Goal: Navigation & Orientation: Find specific page/section

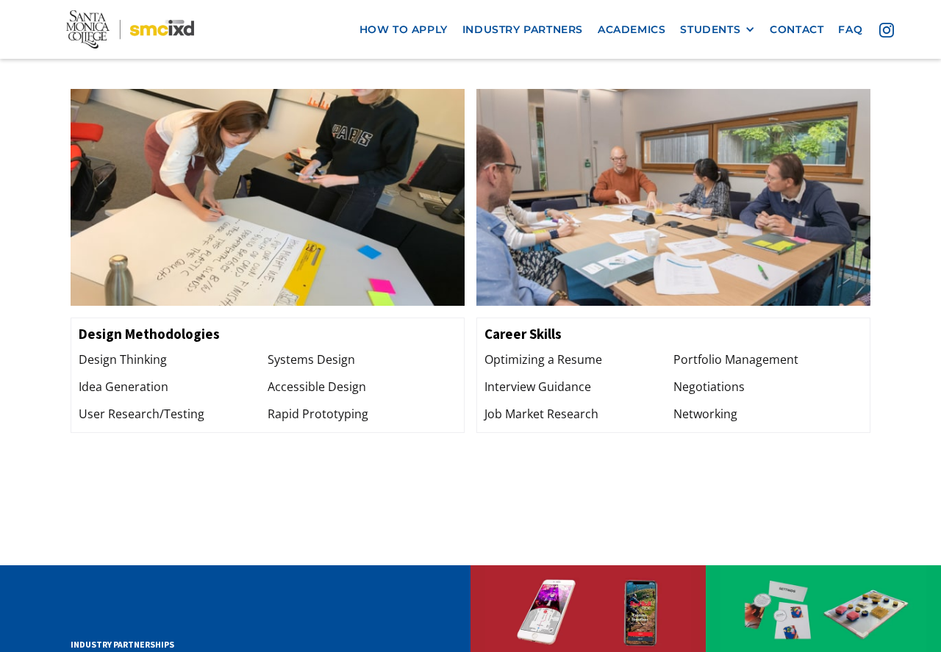
scroll to position [1628, 0]
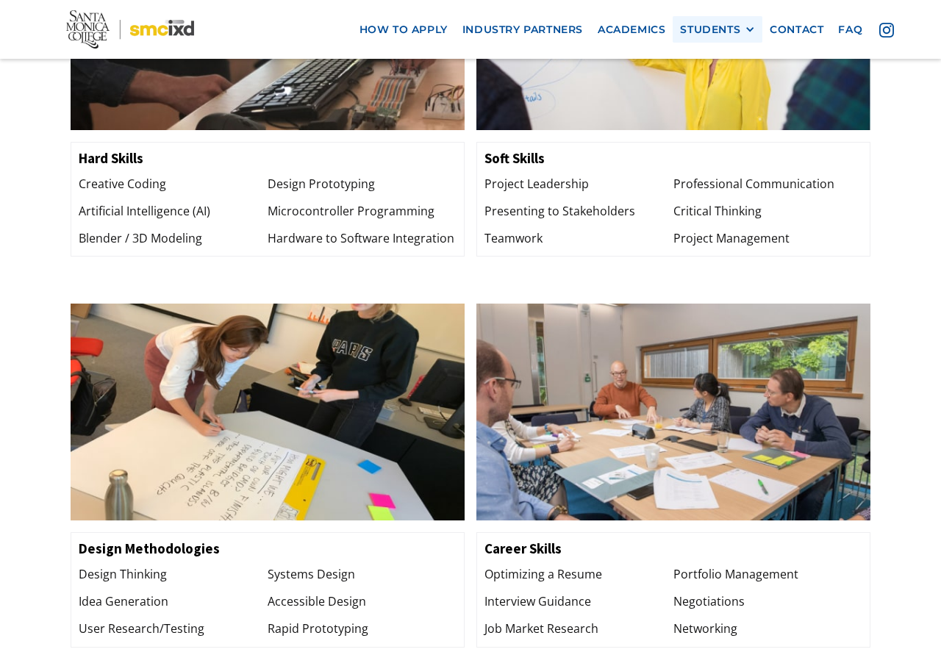
click at [749, 25] on div at bounding box center [749, 29] width 10 height 10
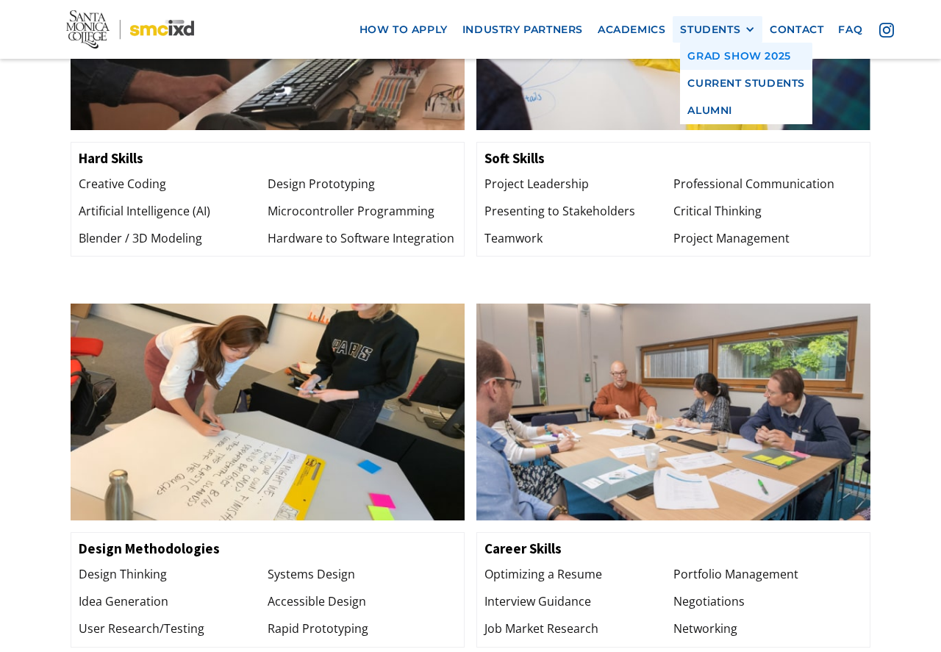
click at [740, 52] on link "GRAD SHOW 2025" at bounding box center [746, 56] width 132 height 27
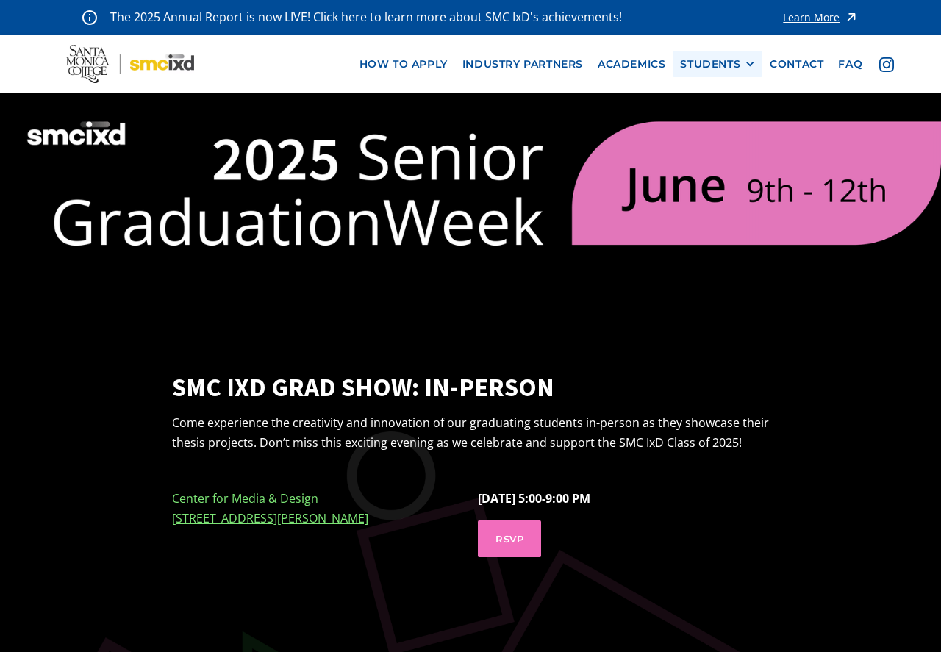
click at [749, 59] on div at bounding box center [749, 64] width 10 height 10
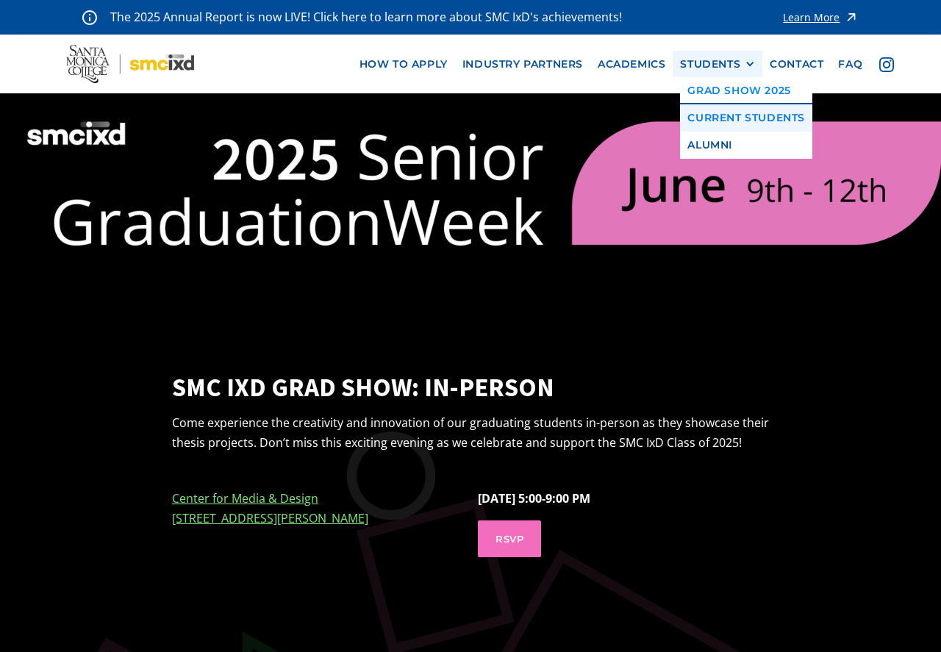
click at [751, 112] on link "Current Students" at bounding box center [746, 117] width 132 height 27
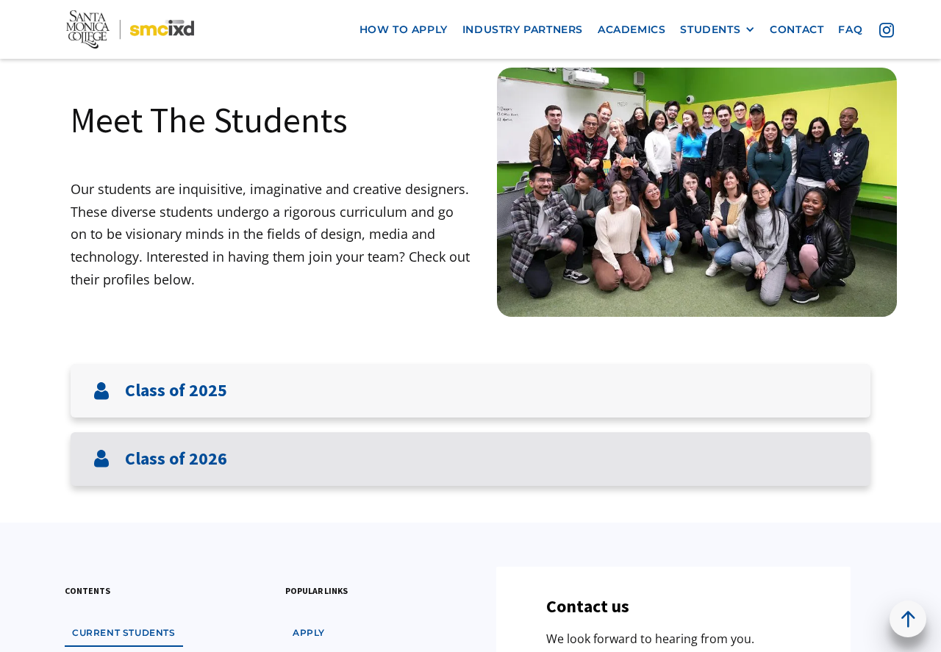
scroll to position [75, 0]
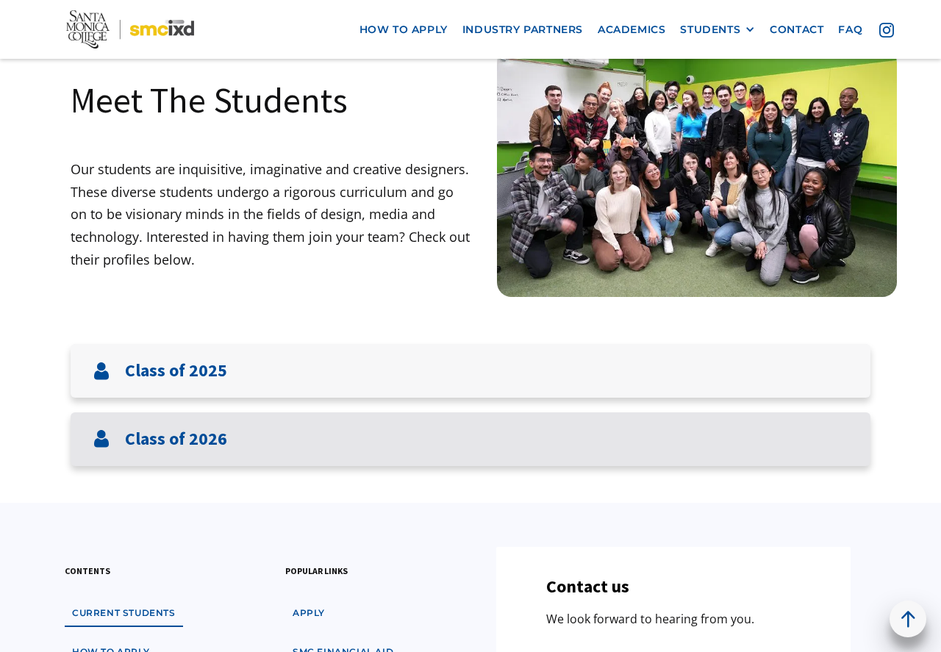
click at [186, 428] on h3 "Class of 2026" at bounding box center [176, 438] width 102 height 21
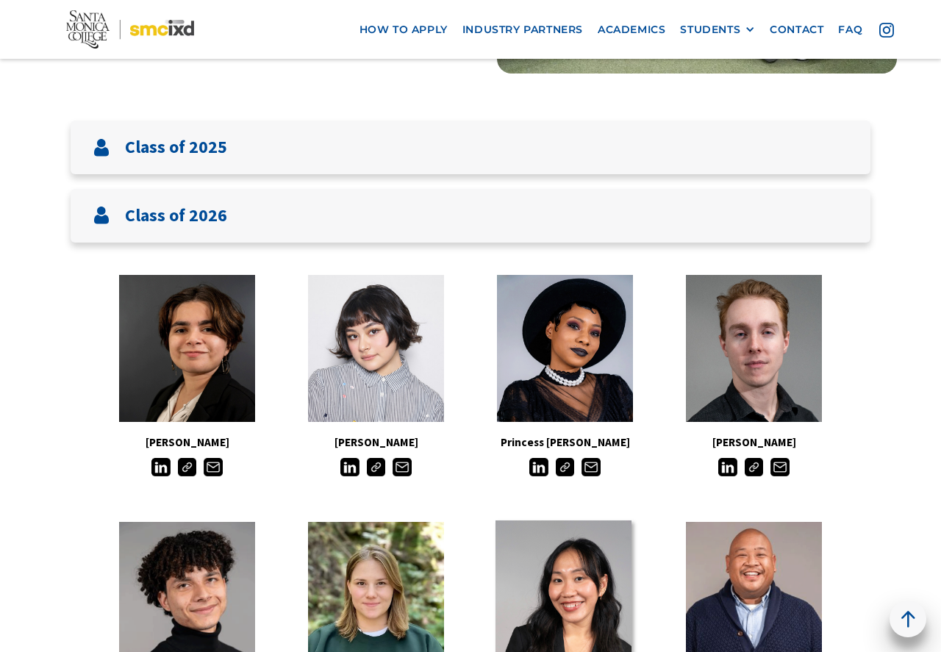
scroll to position [239, 0]
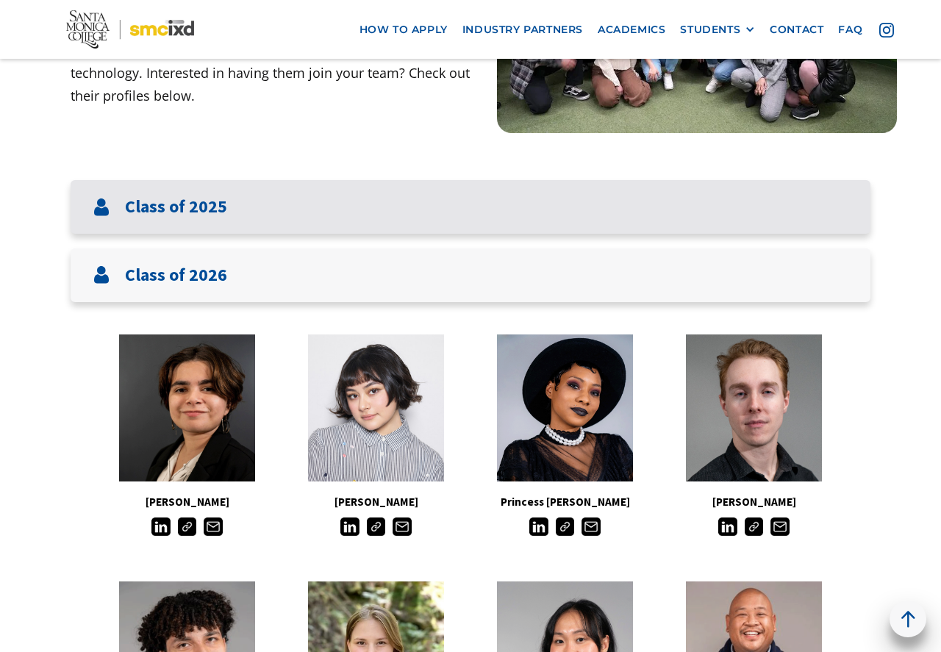
click at [368, 205] on div "Class of 2025" at bounding box center [471, 207] width 800 height 54
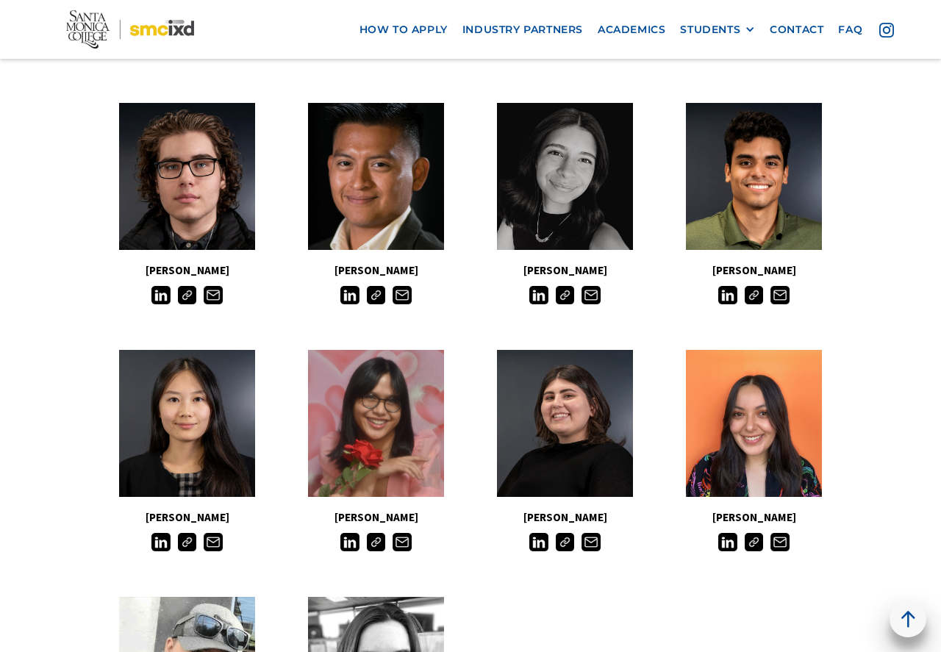
scroll to position [869, 0]
